Goal: Transaction & Acquisition: Purchase product/service

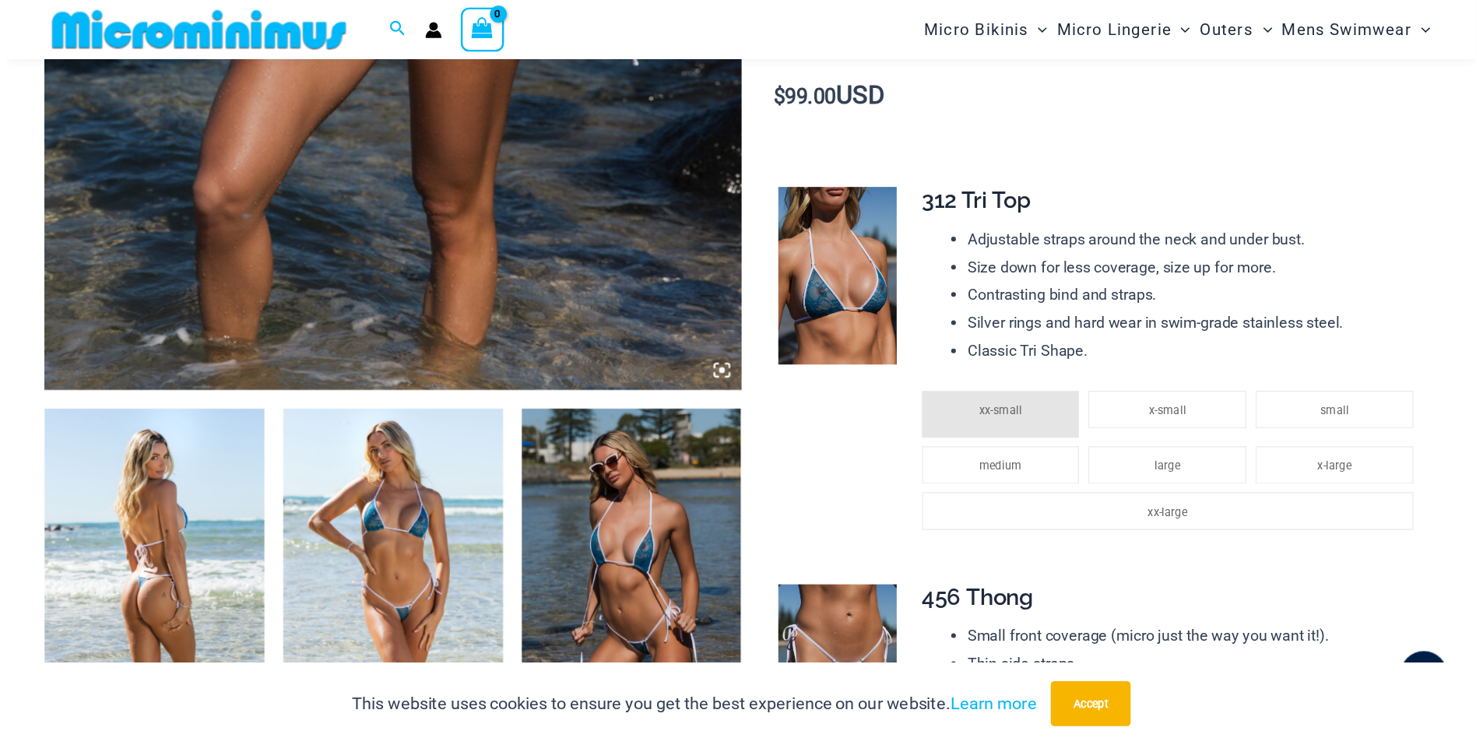
scroll to position [842, 0]
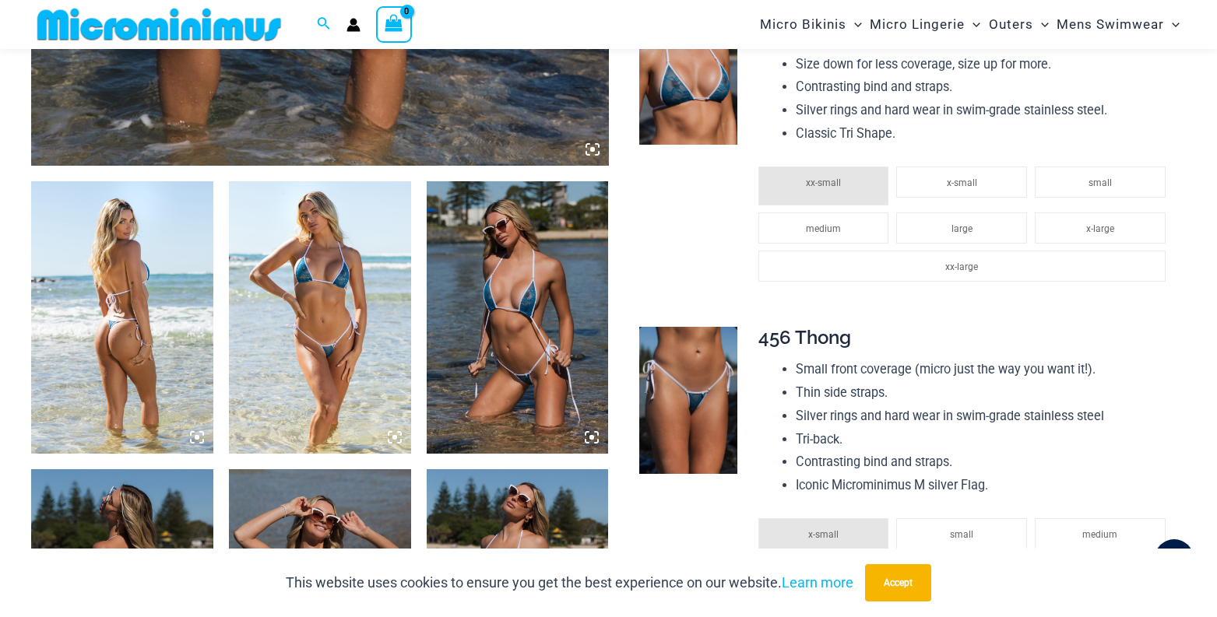
type input "**********"
click at [335, 347] on img at bounding box center [320, 317] width 182 height 273
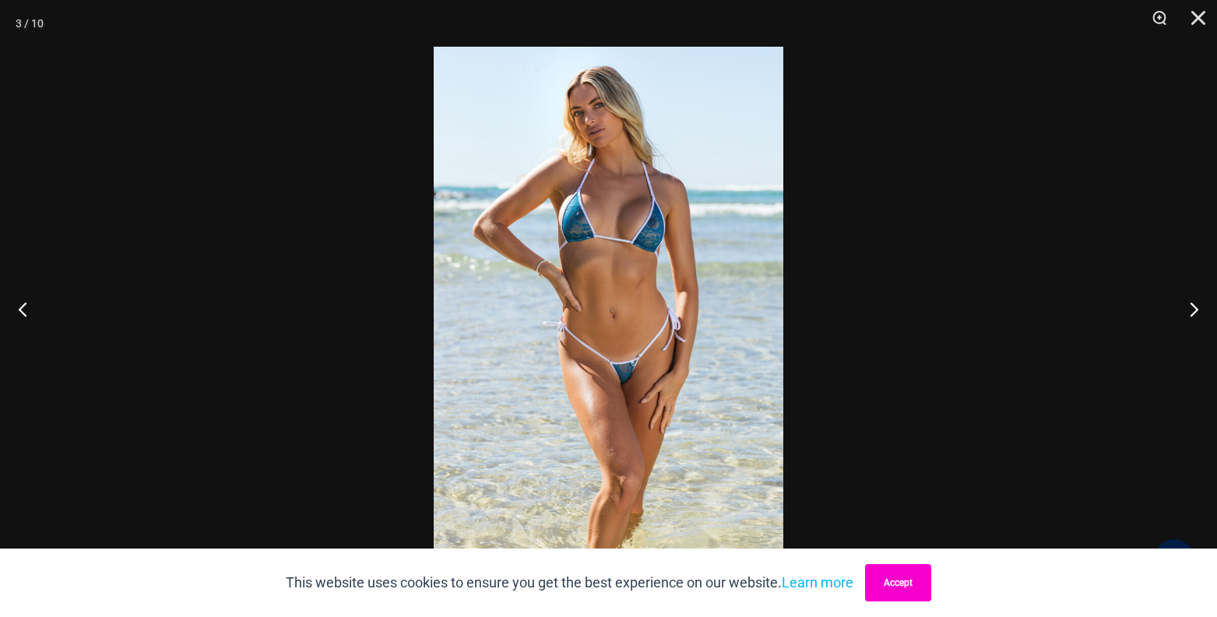
click at [894, 587] on button "Accept" at bounding box center [898, 582] width 66 height 37
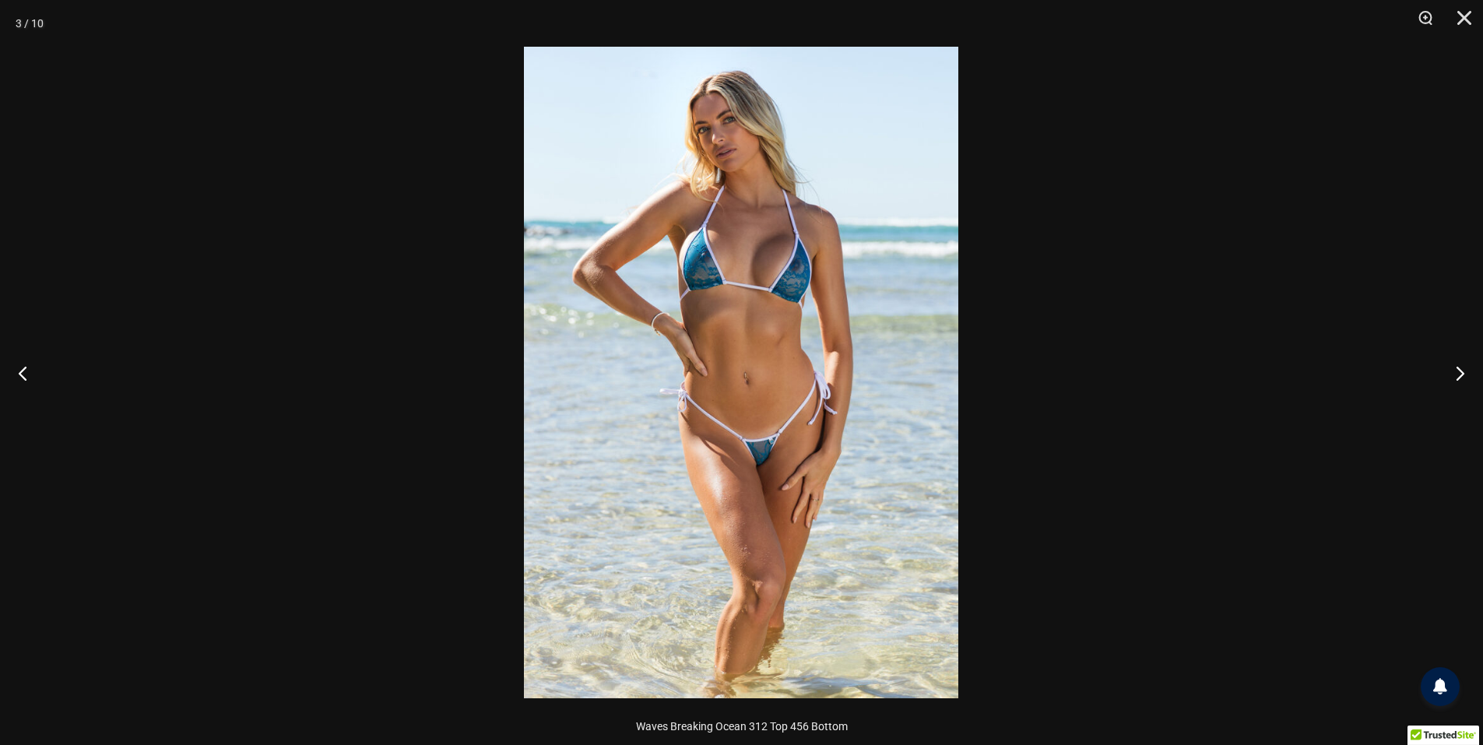
click at [777, 240] on img at bounding box center [741, 373] width 434 height 652
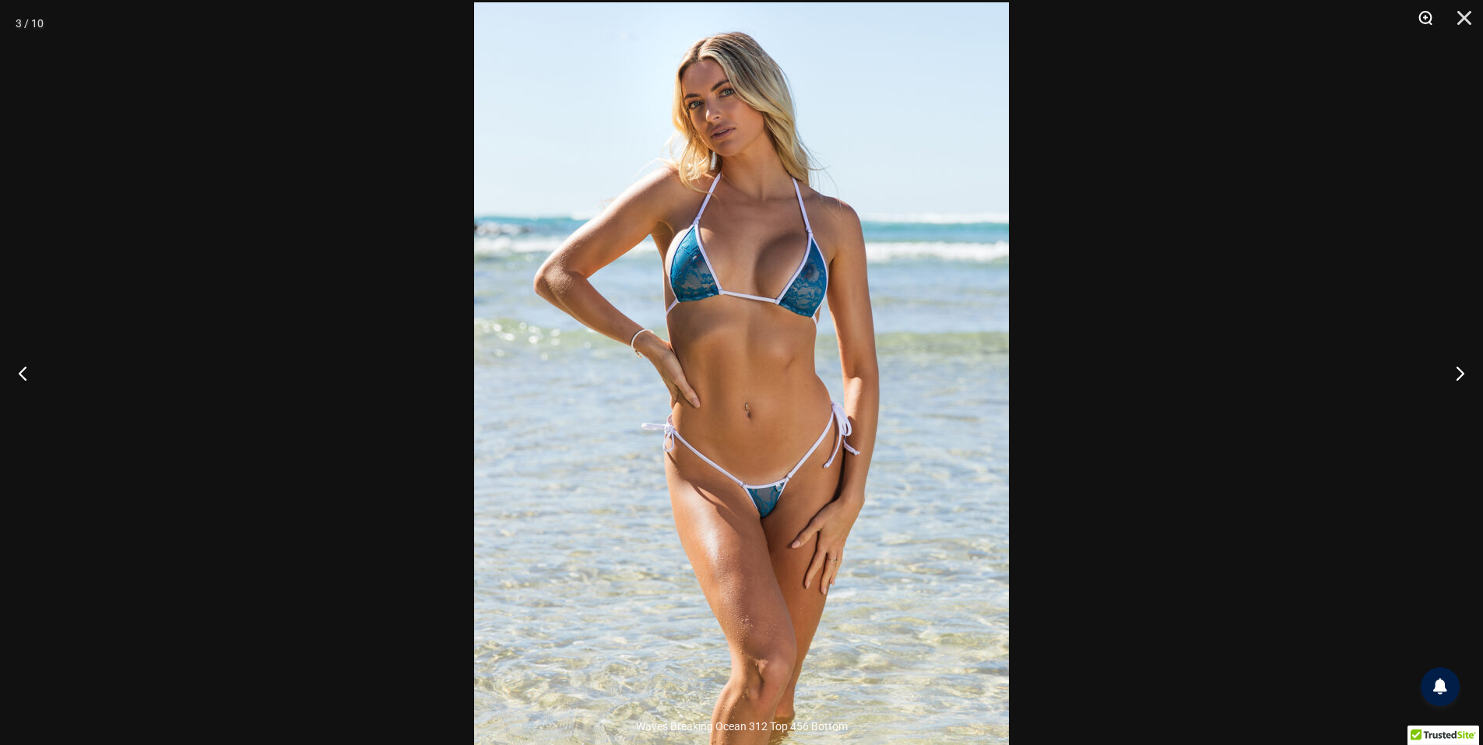
click at [1216, 14] on button "Zoom" at bounding box center [1420, 23] width 39 height 47
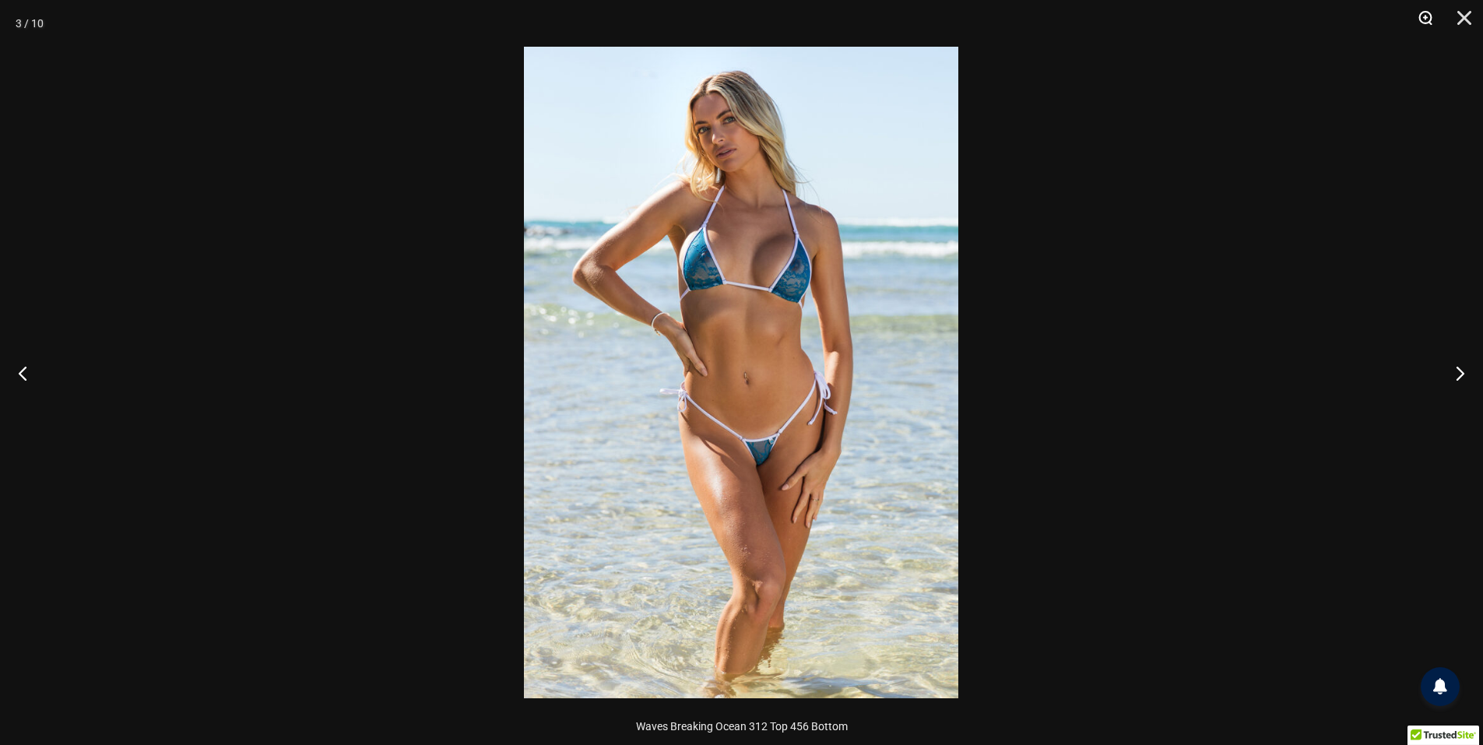
click at [1216, 14] on button "Zoom" at bounding box center [1420, 23] width 39 height 47
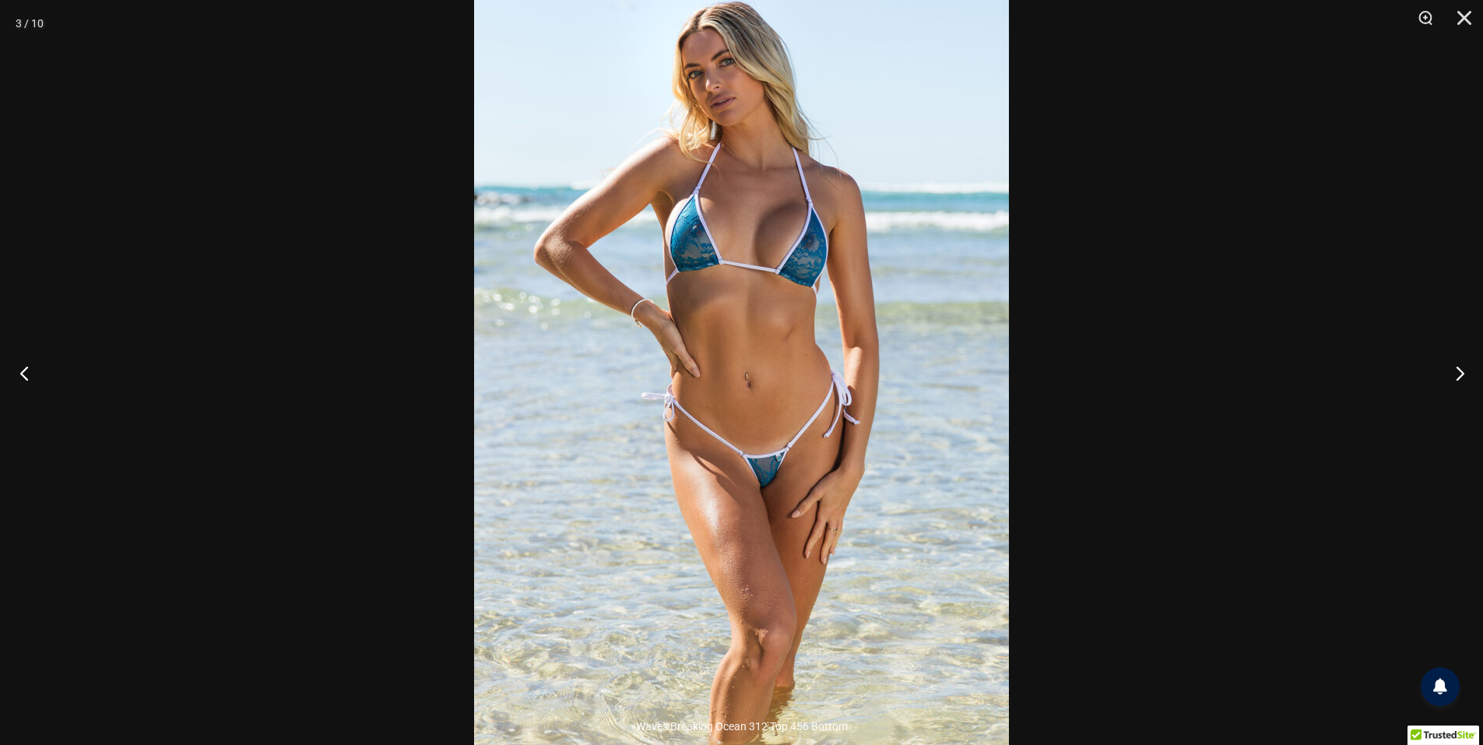
click at [36, 367] on button "Previous" at bounding box center [29, 373] width 58 height 78
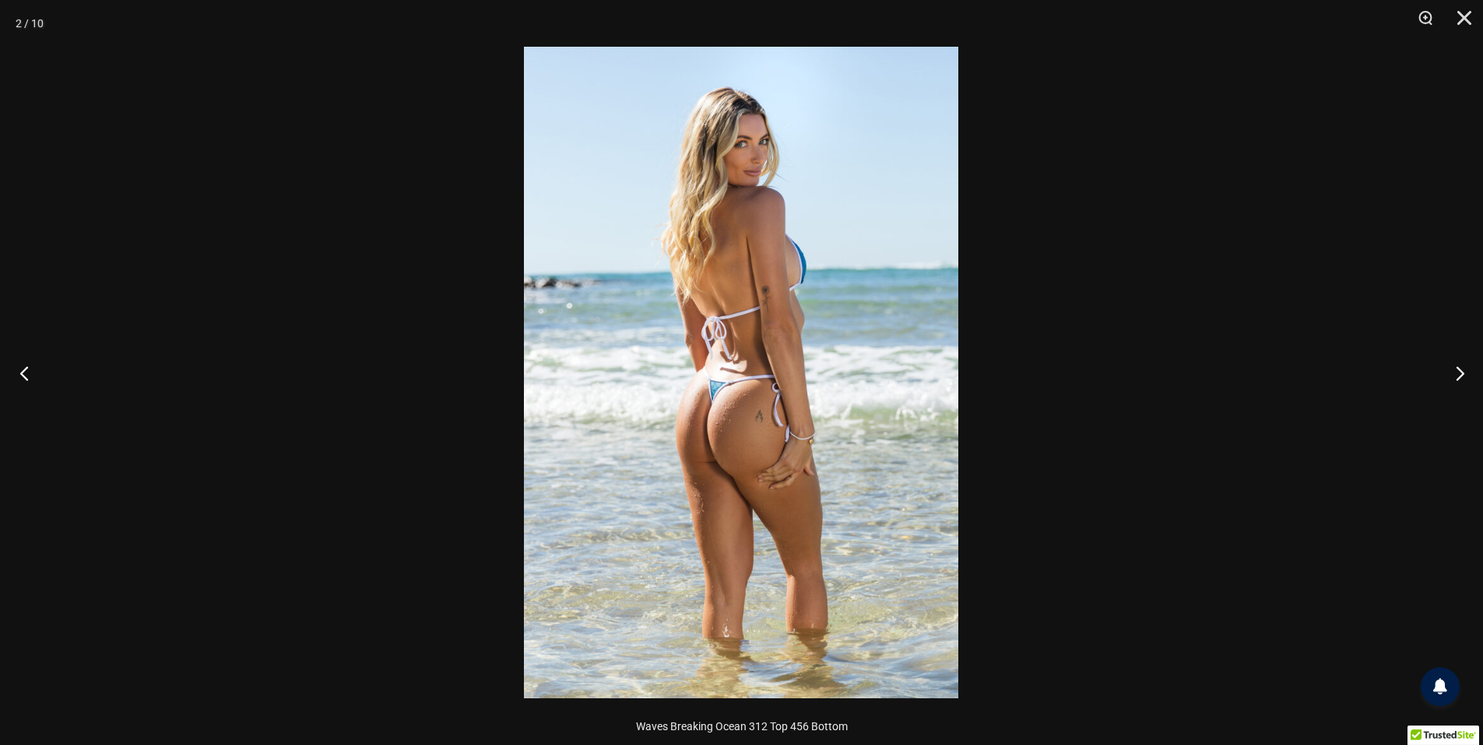
click at [36, 367] on button "Previous" at bounding box center [29, 373] width 58 height 78
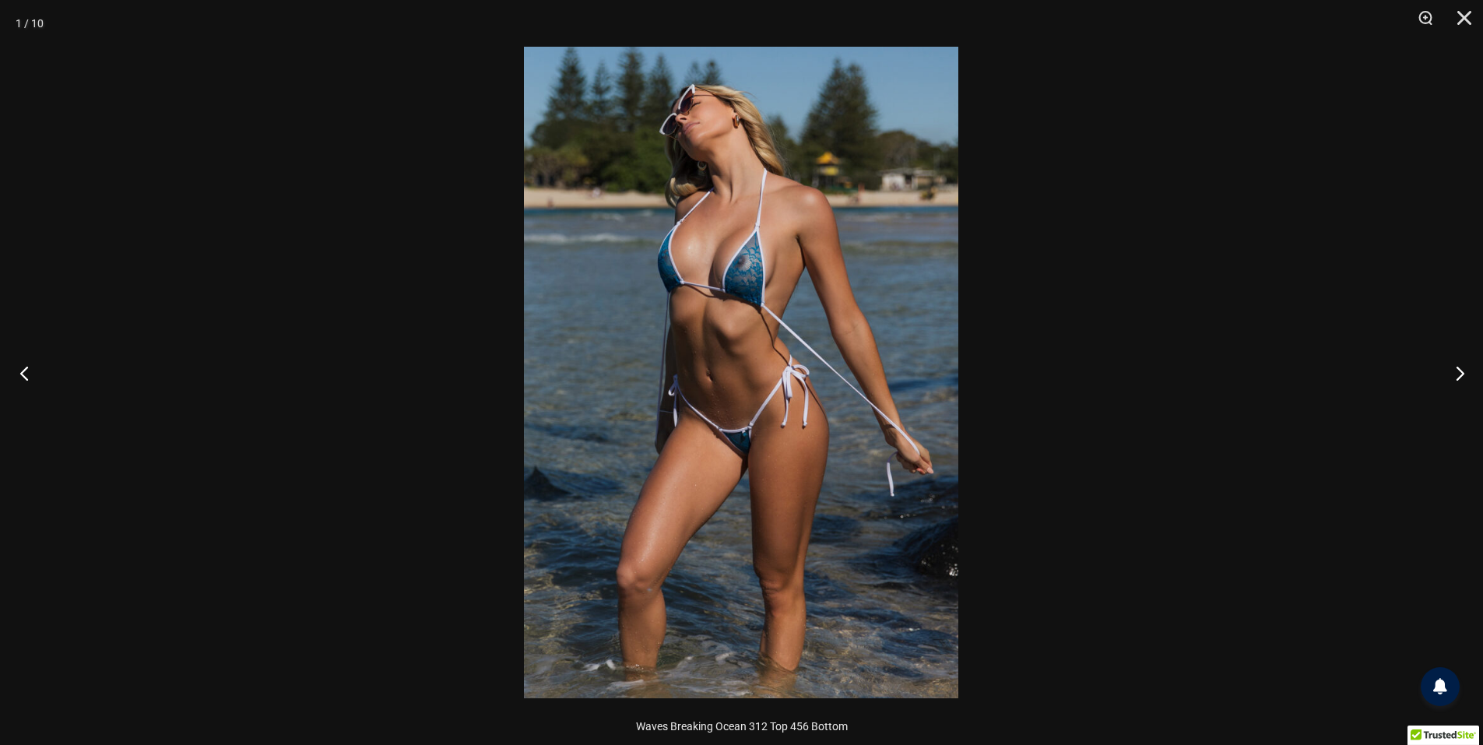
click at [36, 367] on button "Previous" at bounding box center [29, 373] width 58 height 78
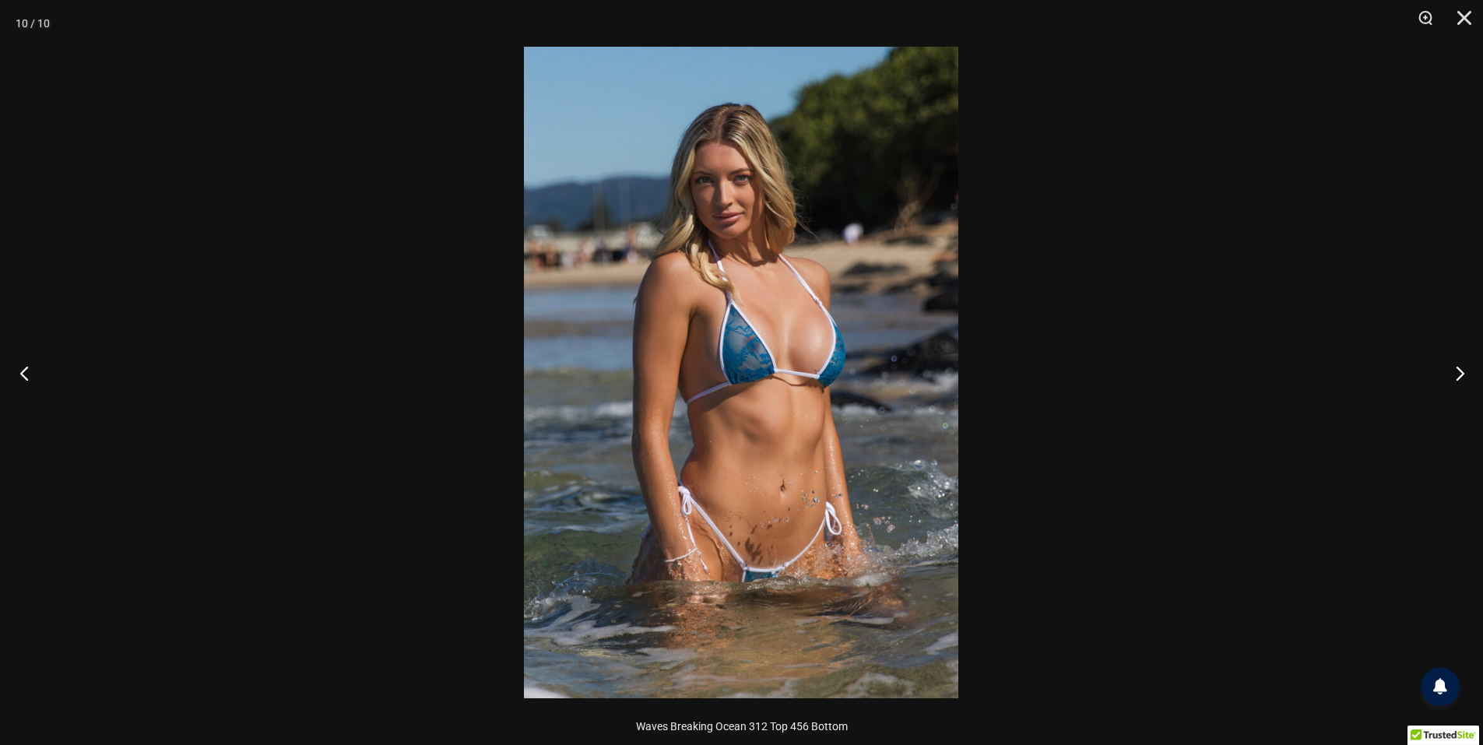
click at [34, 369] on button "Previous" at bounding box center [29, 373] width 58 height 78
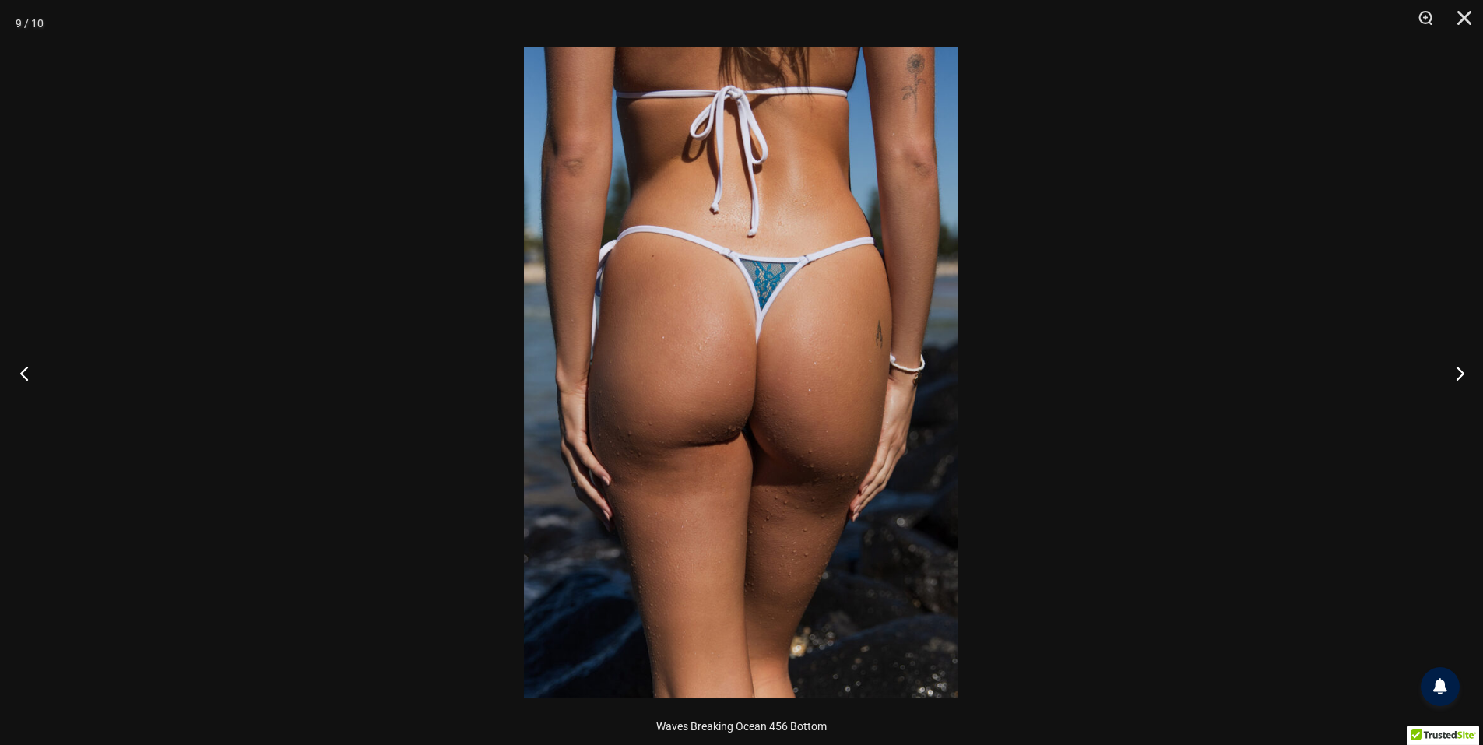
click at [33, 369] on button "Previous" at bounding box center [29, 373] width 58 height 78
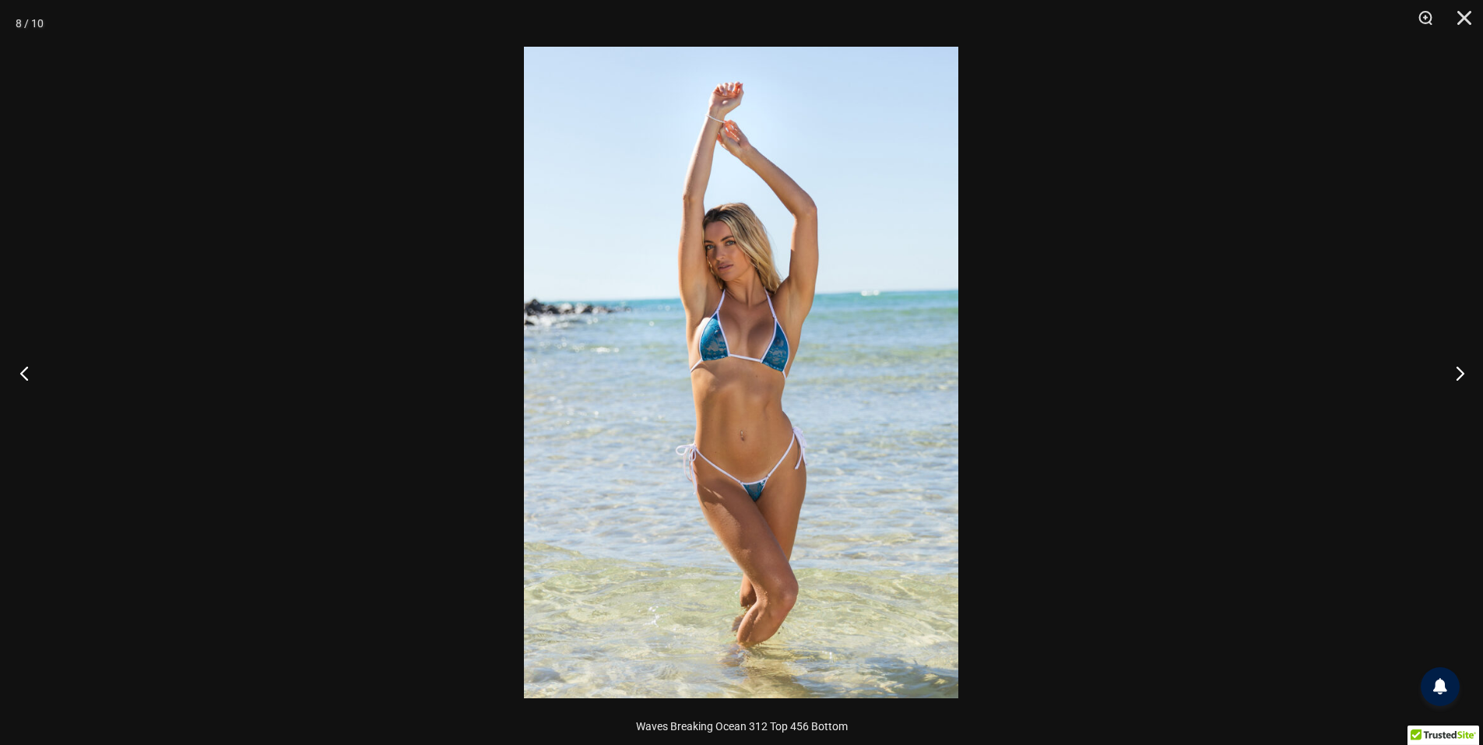
click at [31, 369] on button "Previous" at bounding box center [29, 373] width 58 height 78
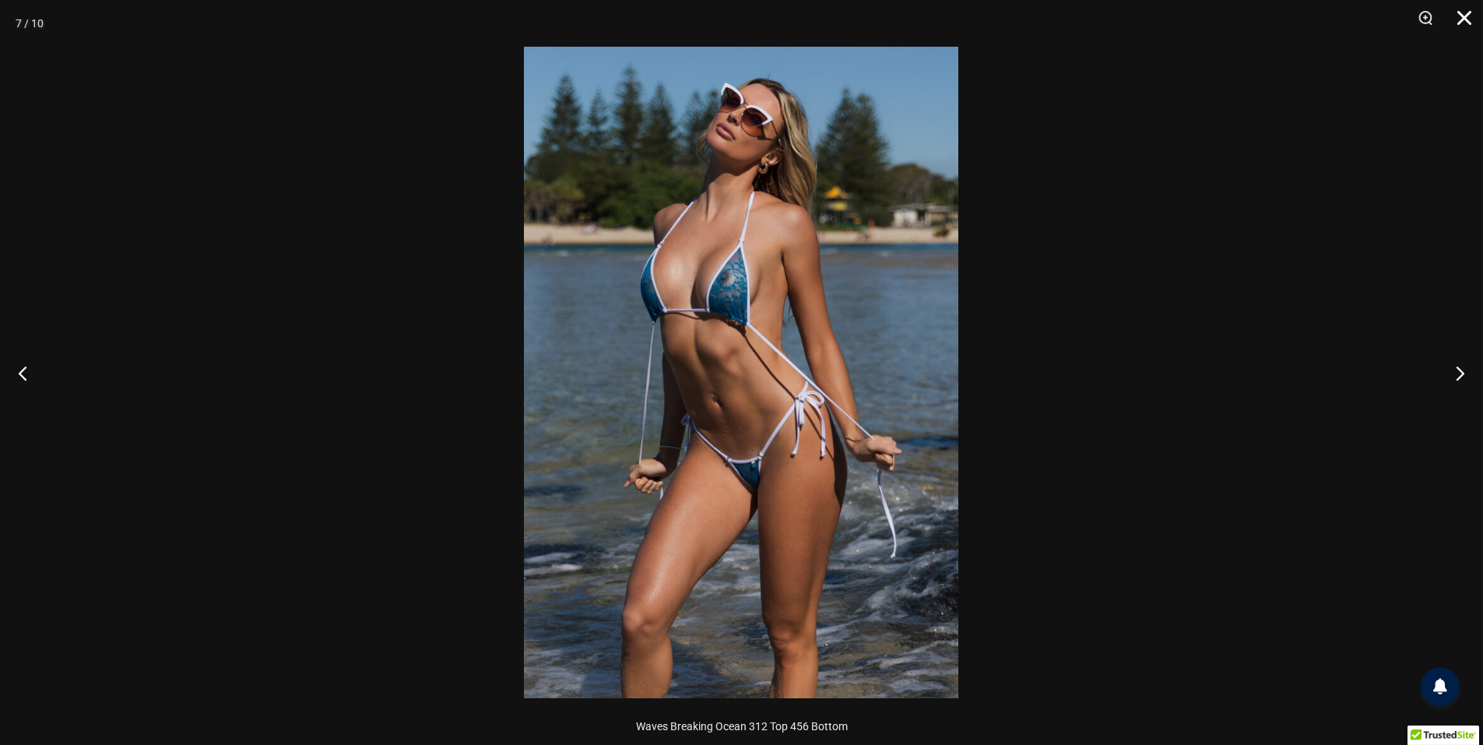
click at [1216, 17] on button "Close" at bounding box center [1459, 23] width 39 height 47
